Goal: Task Accomplishment & Management: Use online tool/utility

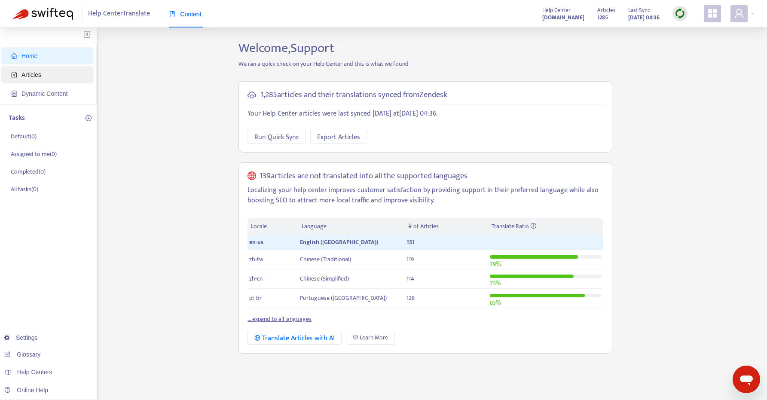
click at [47, 73] on span "Articles" at bounding box center [49, 74] width 76 height 17
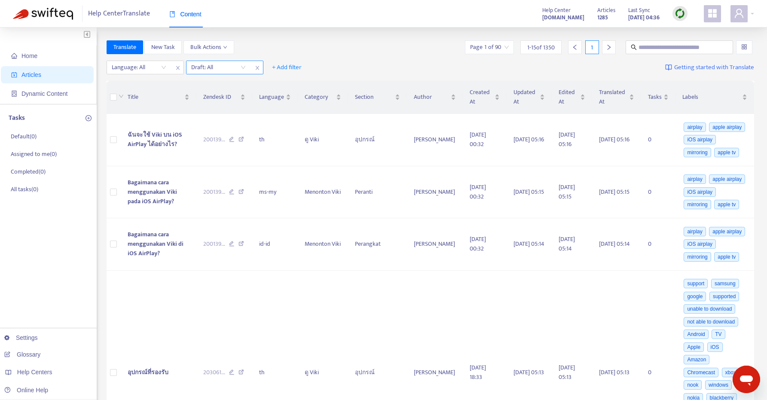
click at [216, 66] on input "search" at bounding box center [218, 67] width 55 height 13
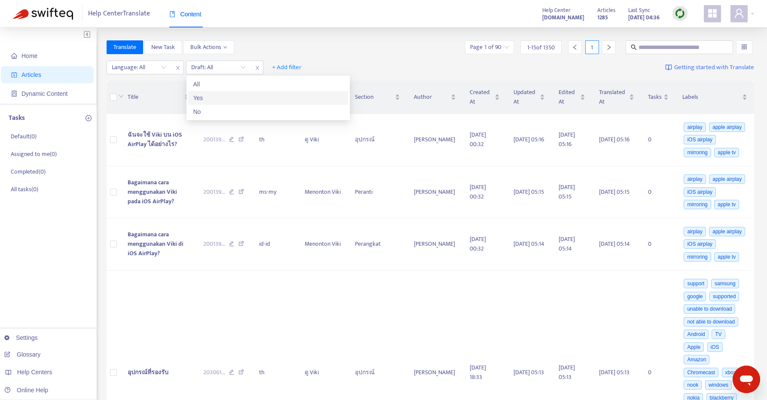
click at [216, 100] on div "Yes" at bounding box center [268, 97] width 150 height 9
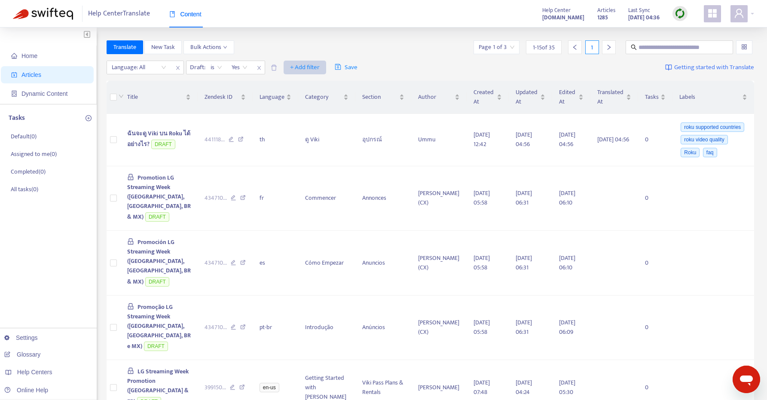
click at [311, 66] on span "+ Add filter" at bounding box center [305, 67] width 30 height 10
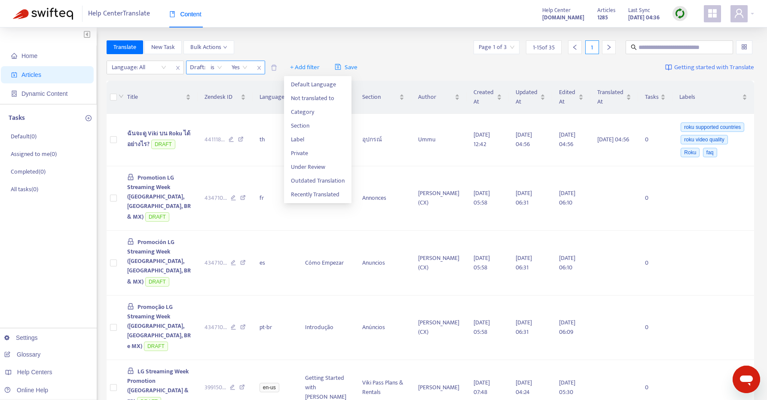
click at [256, 70] on span "close" at bounding box center [259, 68] width 11 height 10
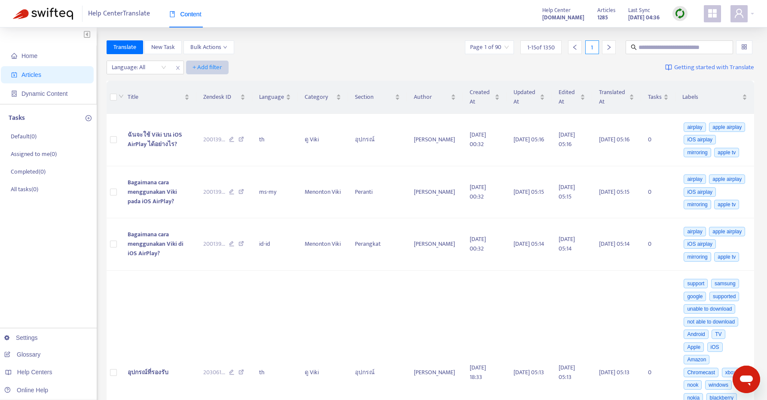
click at [208, 66] on span "+ Add filter" at bounding box center [208, 67] width 30 height 10
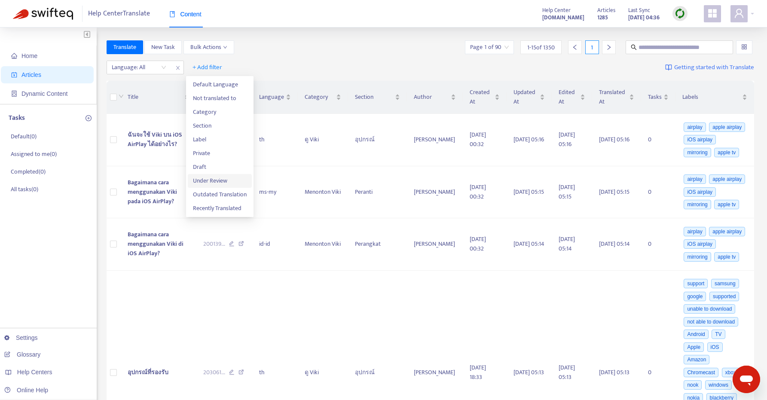
click at [227, 178] on span "Under Review" at bounding box center [220, 180] width 54 height 9
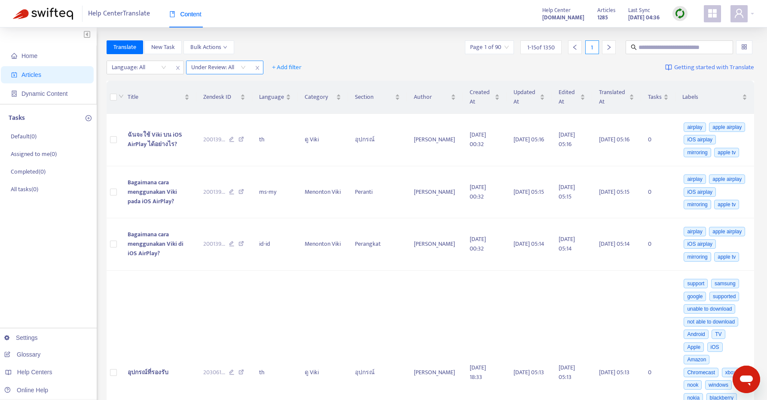
click at [222, 67] on input "search" at bounding box center [218, 67] width 55 height 13
click at [221, 81] on div "Yes" at bounding box center [268, 84] width 150 height 9
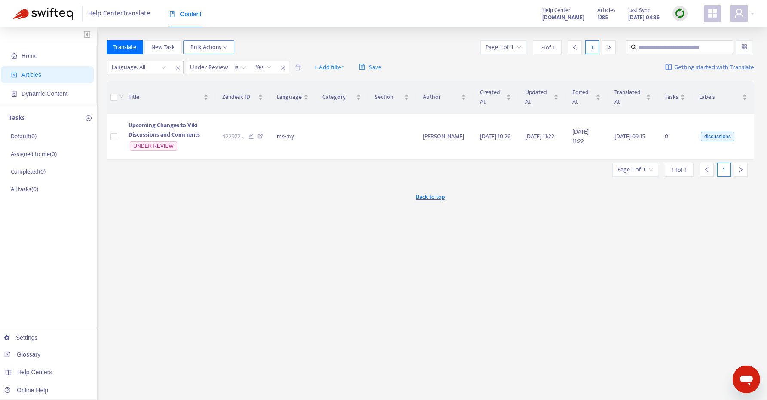
click at [209, 47] on span "Bulk Actions" at bounding box center [208, 47] width 37 height 9
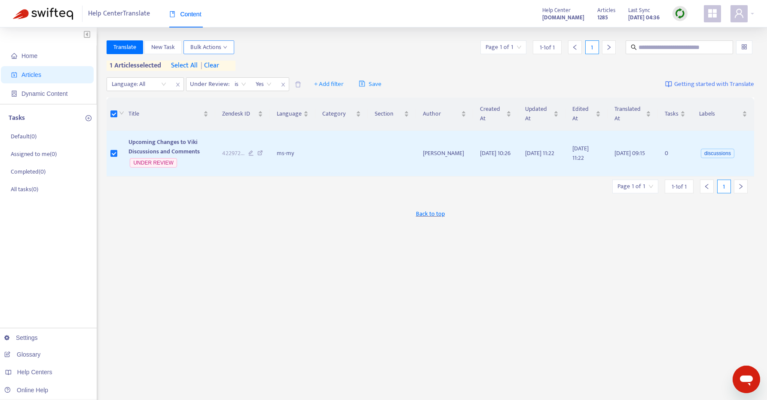
click at [212, 48] on span "Bulk Actions" at bounding box center [208, 47] width 37 height 9
click at [382, 55] on div "Translate New Task Bulk Actions Page 1 of 1 1 - 1 of 1 1 1 articles selected se…" at bounding box center [431, 55] width 648 height 31
